Goal: Information Seeking & Learning: Learn about a topic

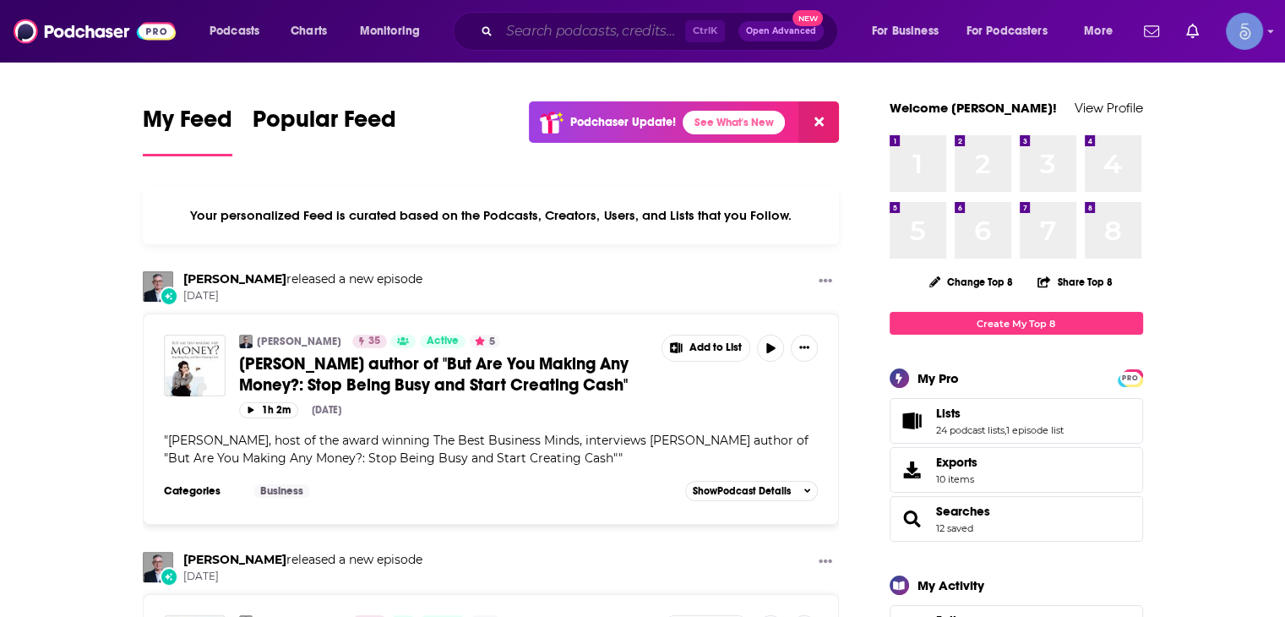
click at [526, 28] on input "Search podcasts, credits, & more..." at bounding box center [592, 31] width 186 height 27
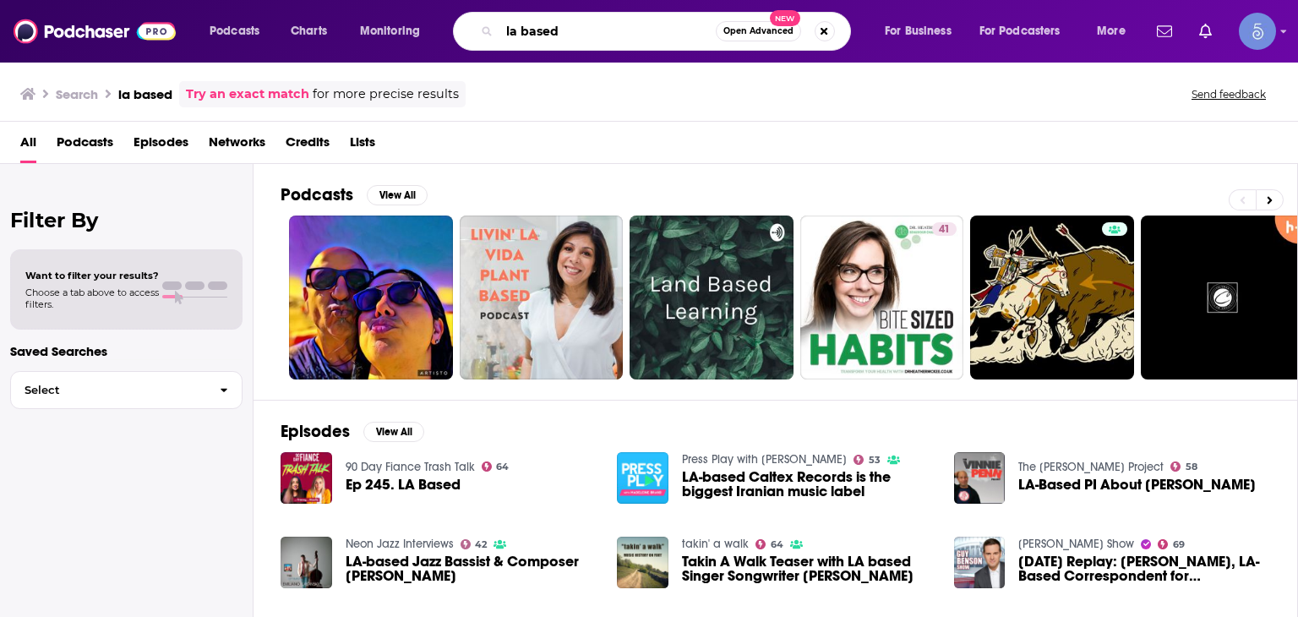
click at [628, 19] on input "la based" at bounding box center [607, 31] width 216 height 27
type input "la based business"
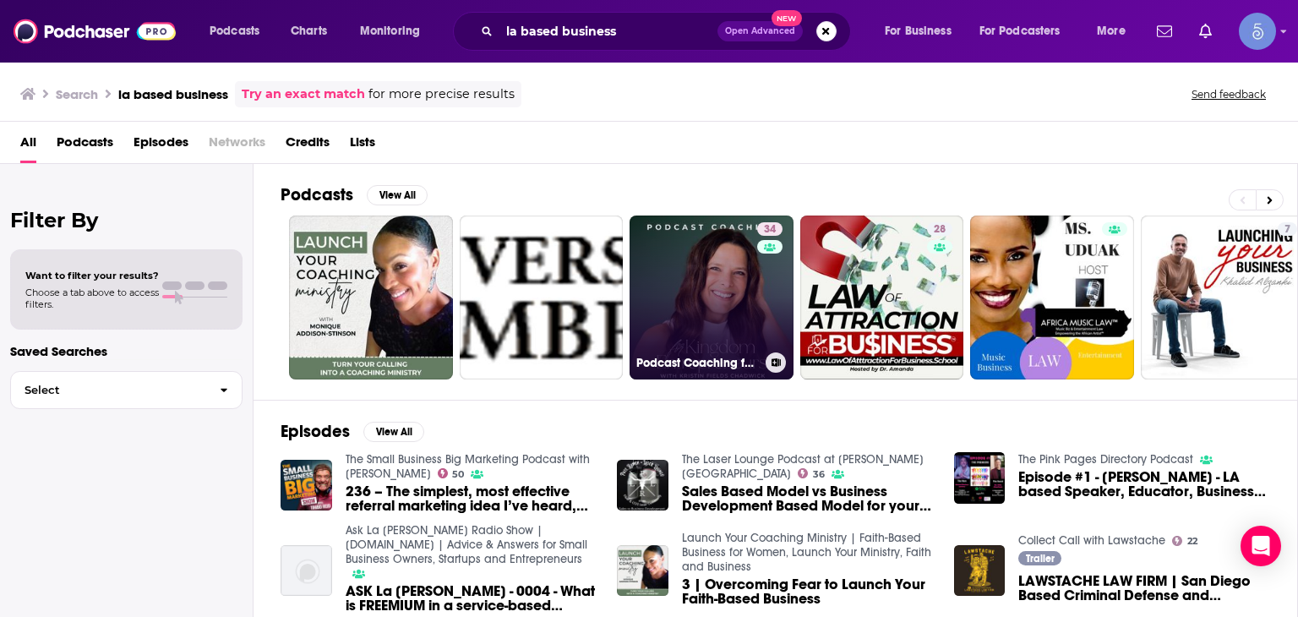
click at [682, 318] on link "34 Podcast Coaching for Kingdom Entrepreneurs: Faith Based Podcasting Tips and …" at bounding box center [711, 297] width 164 height 164
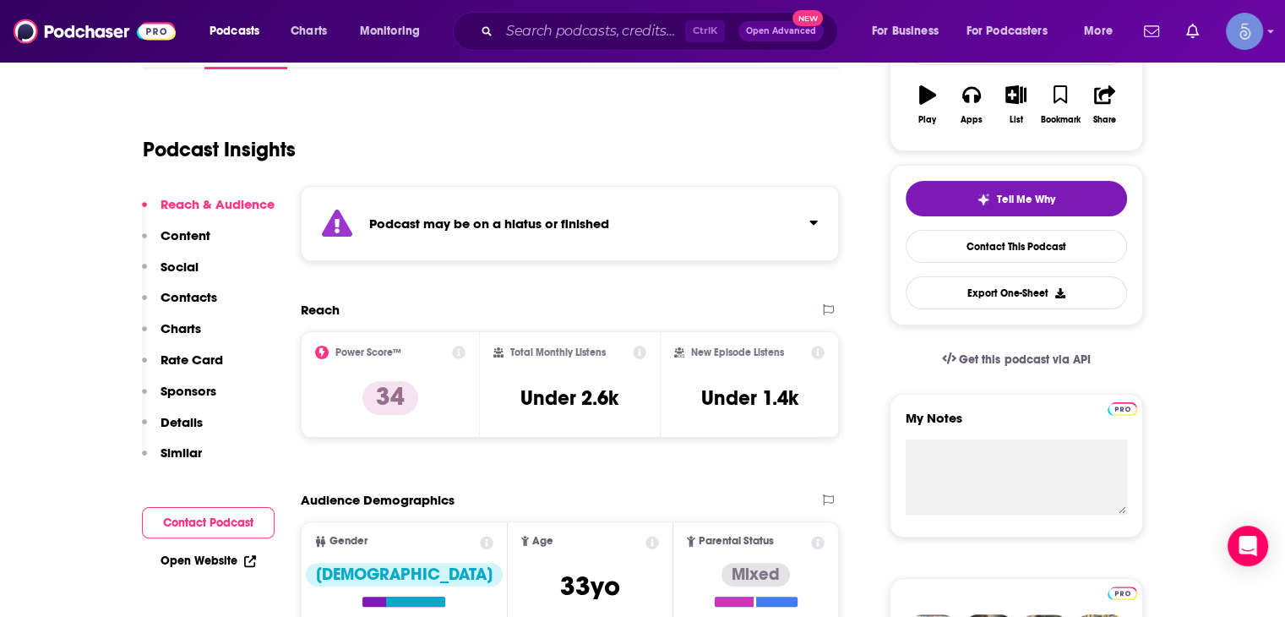
scroll to position [253, 0]
